Goal: Book appointment/travel/reservation

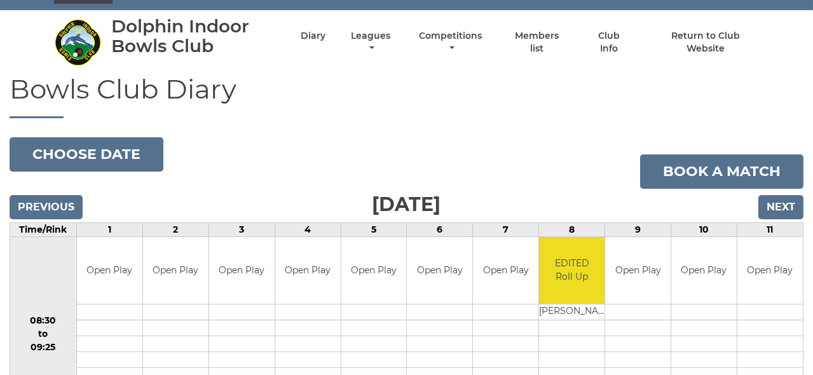
scroll to position [37, 0]
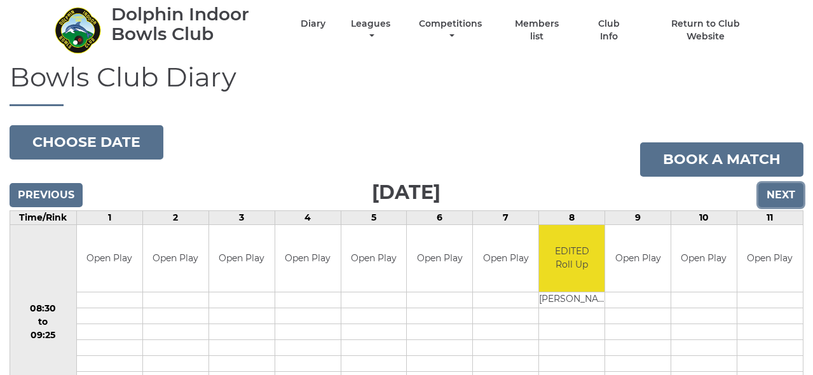
click at [779, 193] on input "Next" at bounding box center [780, 195] width 45 height 24
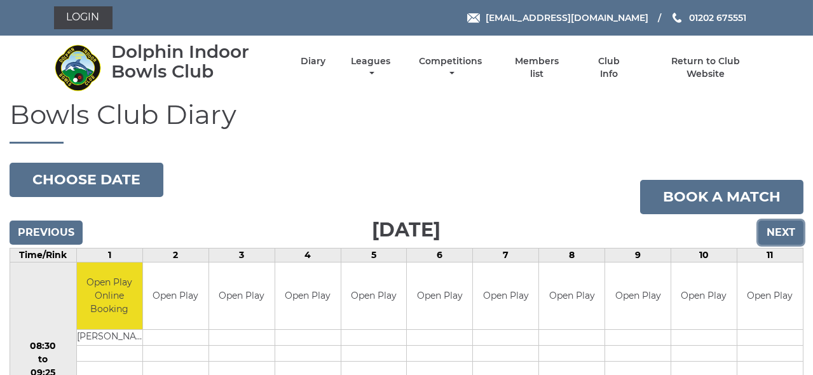
click at [769, 228] on input "Next" at bounding box center [780, 232] width 45 height 24
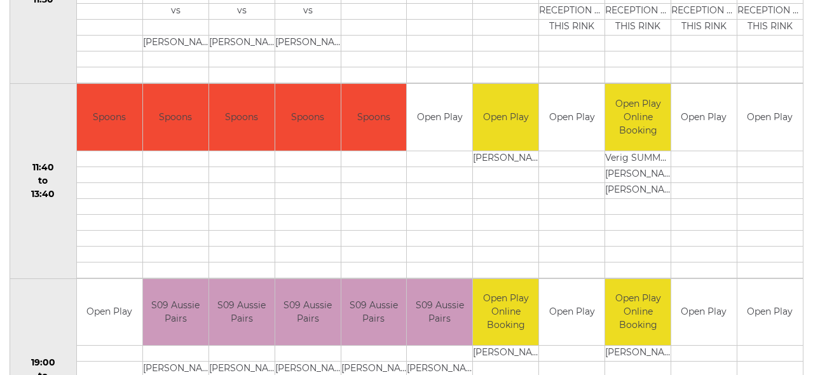
scroll to position [570, 0]
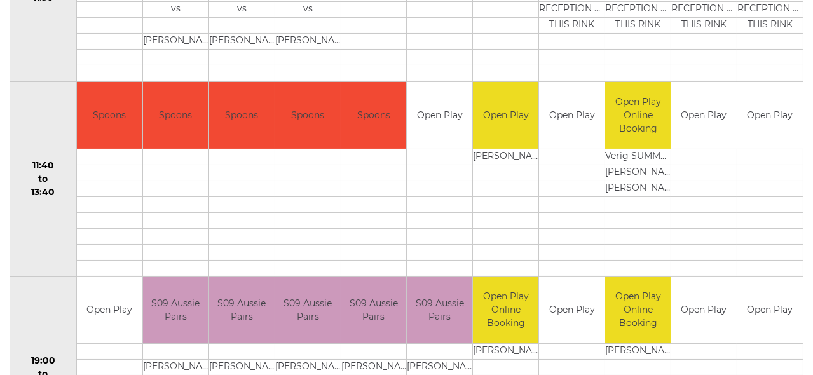
click at [766, 117] on td "Open Play" at bounding box center [769, 115] width 65 height 67
click at [765, 111] on td "Open Play" at bounding box center [769, 115] width 65 height 67
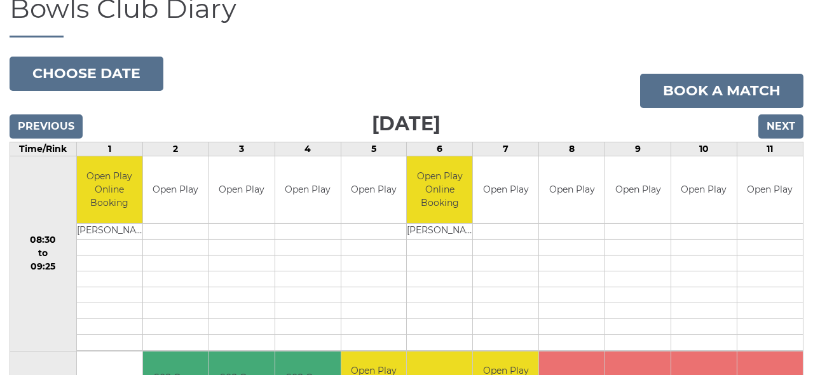
scroll to position [104, 0]
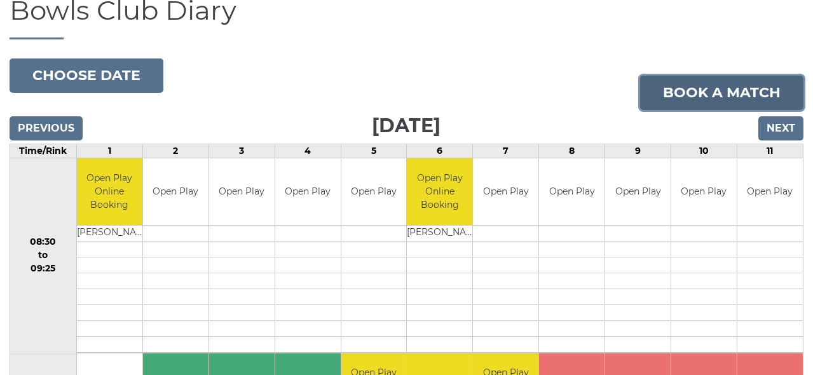
click at [742, 91] on link "Book a match" at bounding box center [721, 93] width 163 height 34
click at [761, 88] on link "Book a match" at bounding box center [721, 93] width 163 height 34
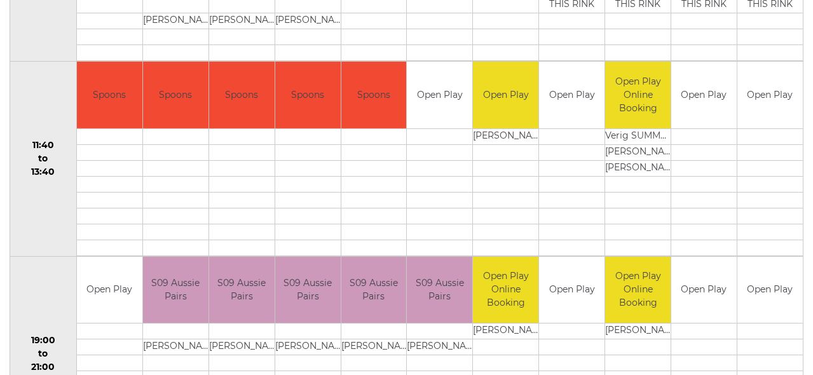
scroll to position [566, 0]
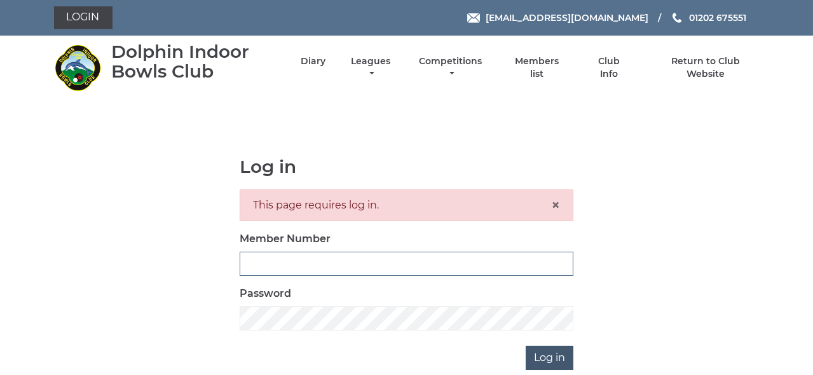
type input "1785"
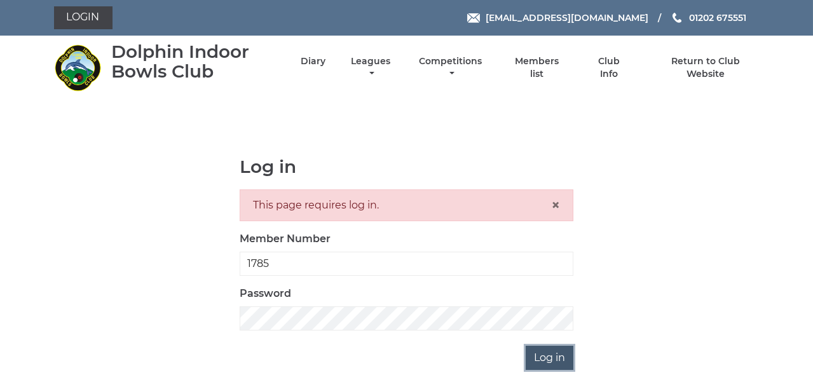
click at [549, 352] on input "Log in" at bounding box center [549, 358] width 48 height 24
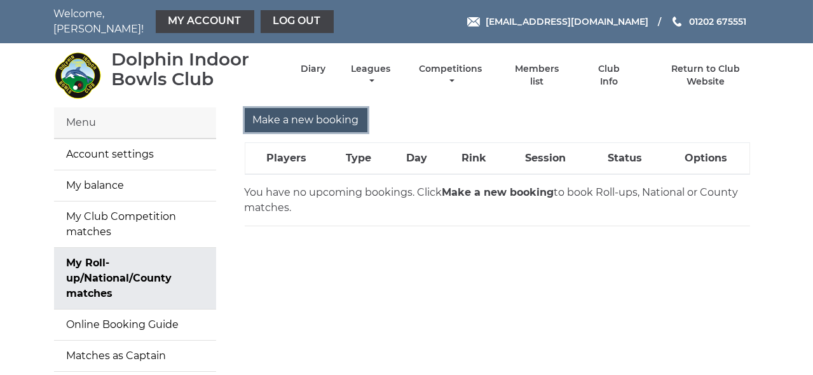
click at [313, 111] on input "Make a new booking" at bounding box center [306, 120] width 123 height 24
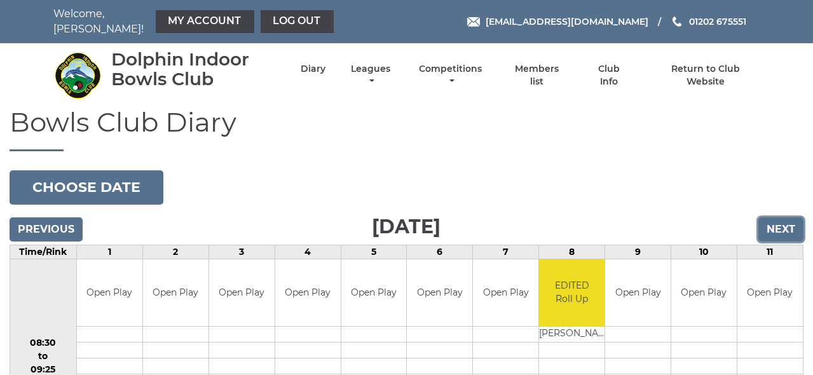
click at [787, 217] on input "Next" at bounding box center [780, 229] width 45 height 24
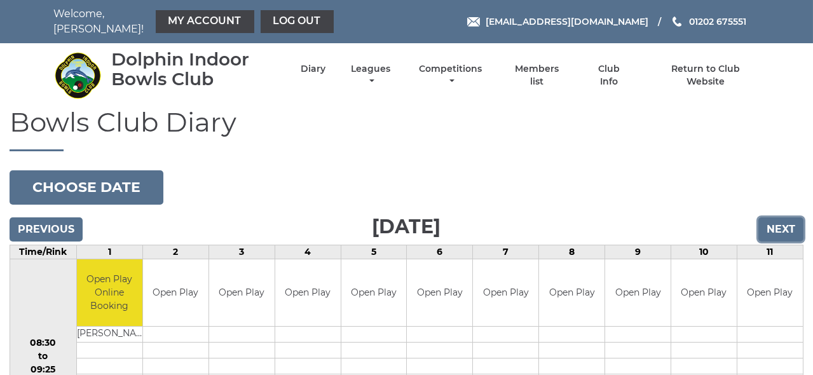
drag, startPoint x: 0, startPoint y: 0, endPoint x: 788, endPoint y: 217, distance: 817.2
click at [788, 217] on input "Next" at bounding box center [780, 229] width 45 height 24
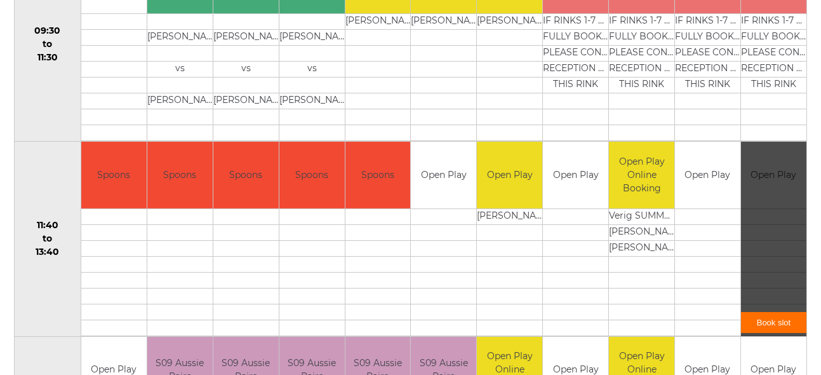
scroll to position [508, 0]
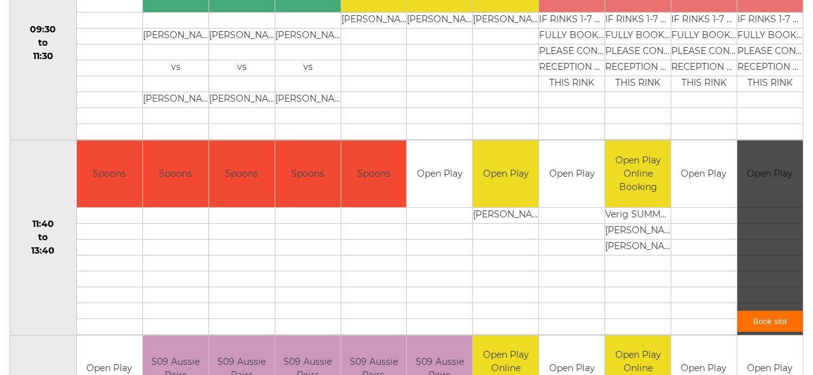
click at [773, 311] on link "Book slot" at bounding box center [769, 321] width 65 height 21
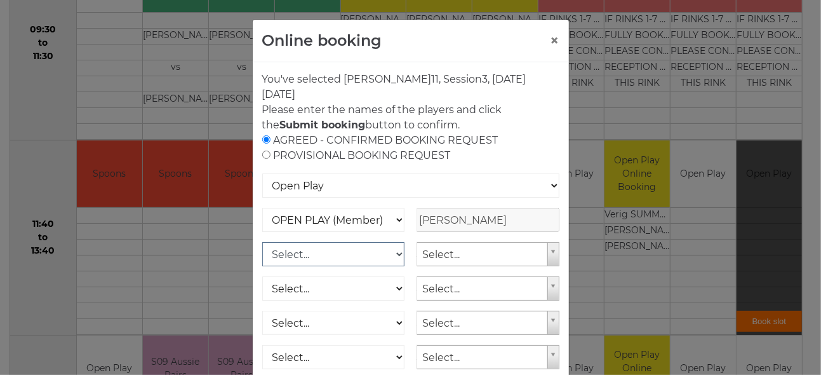
click at [392, 255] on select "Select... OPEN PLAY (Member) OPEN PLAY (Visitor) OPEN PLAY 1 HOUR (Member) OPEN…" at bounding box center [333, 254] width 143 height 24
select select "1_12"
click at [262, 242] on select "Select... OPEN PLAY (Member) OPEN PLAY (Visitor) OPEN PLAY 1 HOUR (Member) OPEN…" at bounding box center [333, 254] width 143 height 24
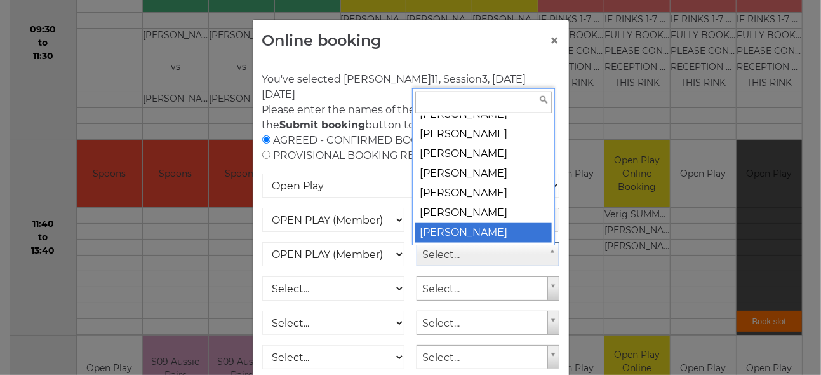
scroll to position [14787, 0]
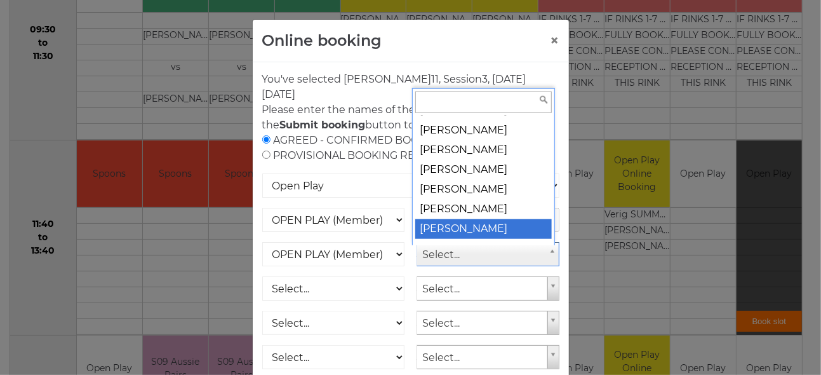
select select "314"
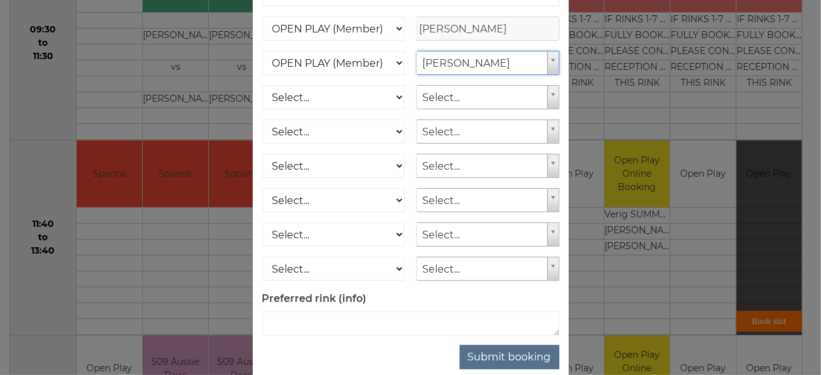
scroll to position [214, 0]
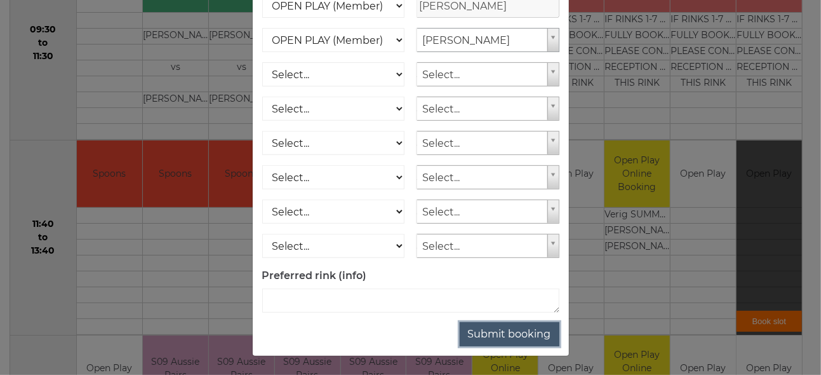
click at [525, 327] on button "Submit booking" at bounding box center [510, 334] width 100 height 24
click at [506, 330] on button "Submit booking" at bounding box center [510, 334] width 100 height 24
